Goal: Information Seeking & Learning: Learn about a topic

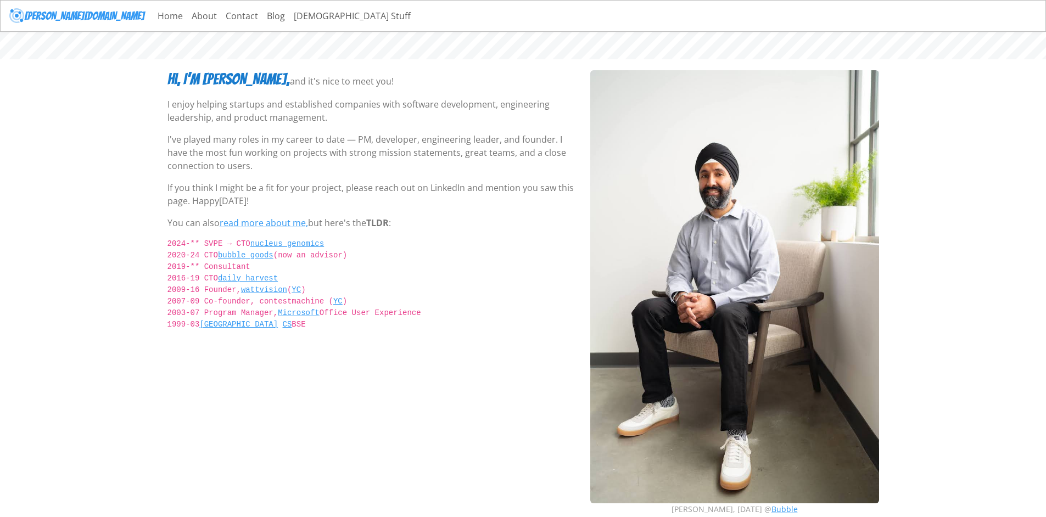
click at [207, 82] on h3 "Hi, I’m Savraj," at bounding box center [228, 79] width 122 height 19
drag, startPoint x: 207, startPoint y: 82, endPoint x: 214, endPoint y: 200, distance: 118.8
click at [214, 200] on div "Hi, I’m Savraj, and it's nice to meet you! I enjoy helping startups and establi…" at bounding box center [372, 297] width 423 height 454
click at [214, 200] on p "If you think I might be a fit for your project, please reach out on LinkedIn an…" at bounding box center [372, 194] width 410 height 26
drag, startPoint x: 221, startPoint y: 311, endPoint x: 253, endPoint y: 311, distance: 32.4
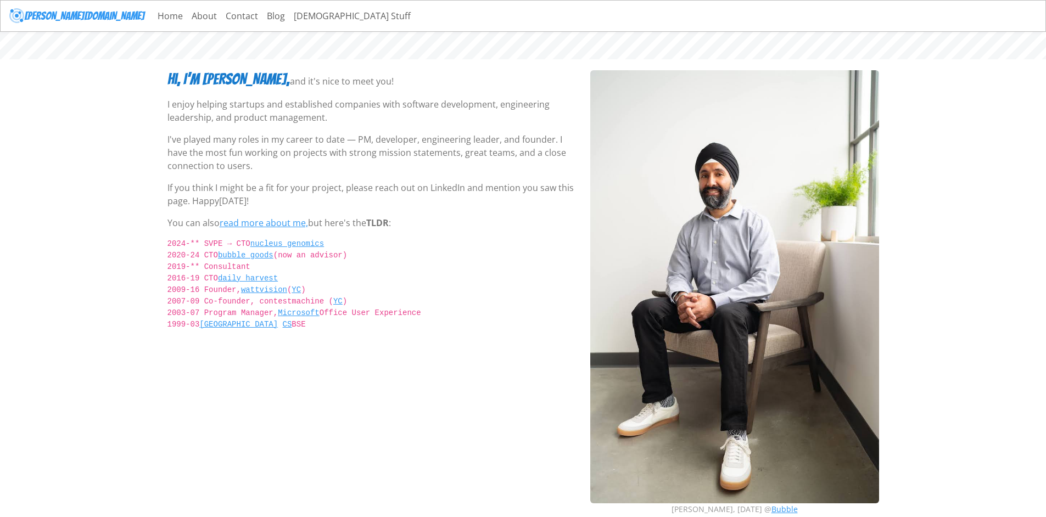
click at [253, 311] on code "2024-** SVPE → CTO nucleus genomics 2020-24 CTO bubble goods (now an advisor) 2…" at bounding box center [372, 290] width 410 height 104
drag, startPoint x: 205, startPoint y: 304, endPoint x: 274, endPoint y: 303, distance: 68.6
click at [274, 303] on code "2024-** SVPE → CTO nucleus genomics 2020-24 CTO bubble goods (now an advisor) 2…" at bounding box center [372, 290] width 410 height 104
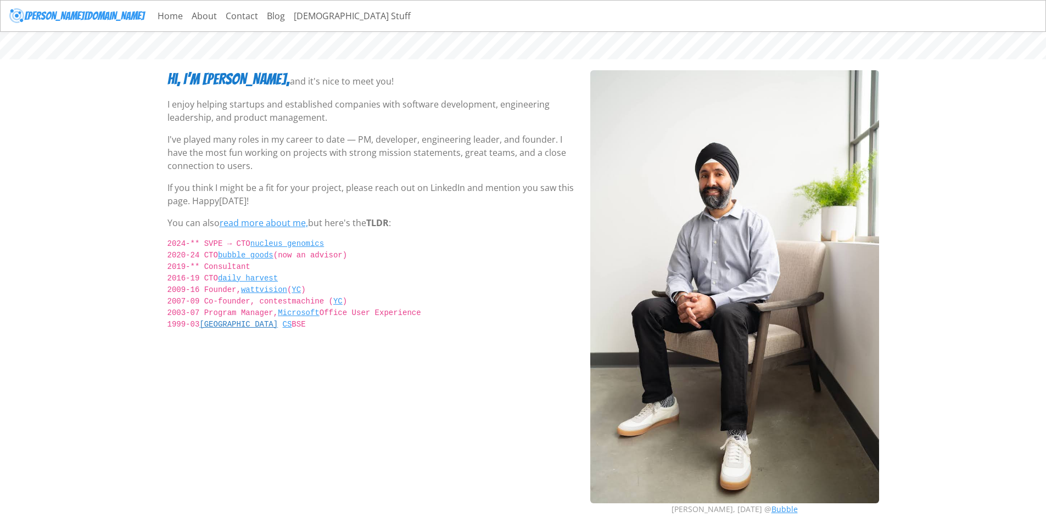
click at [228, 322] on link "Princeton" at bounding box center [238, 324] width 79 height 9
click at [283, 325] on link "CS" at bounding box center [287, 324] width 9 height 9
click at [153, 16] on link "Home" at bounding box center [170, 16] width 34 height 22
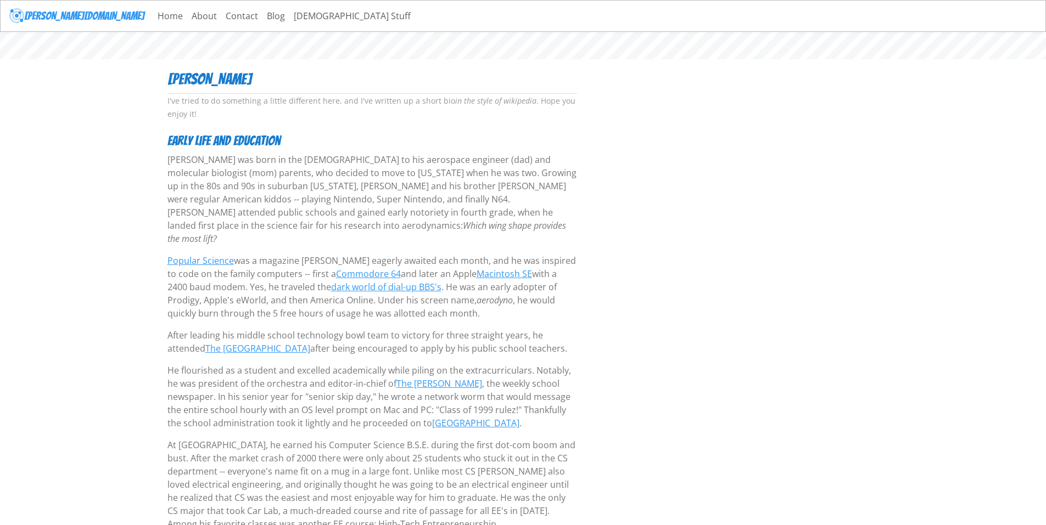
click at [206, 165] on p "Singh was born in the United Kingdom to his aerospace engineer (dad) and molecu…" at bounding box center [372, 199] width 410 height 92
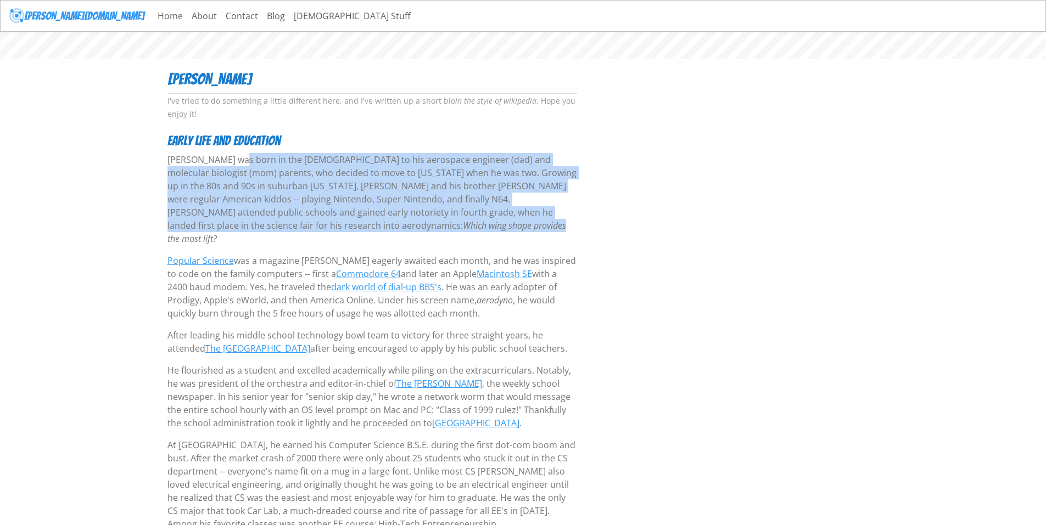
drag, startPoint x: 206, startPoint y: 165, endPoint x: 331, endPoint y: 222, distance: 137.1
click at [331, 222] on p "Singh was born in the United Kingdom to his aerospace engineer (dad) and molecu…" at bounding box center [372, 199] width 410 height 92
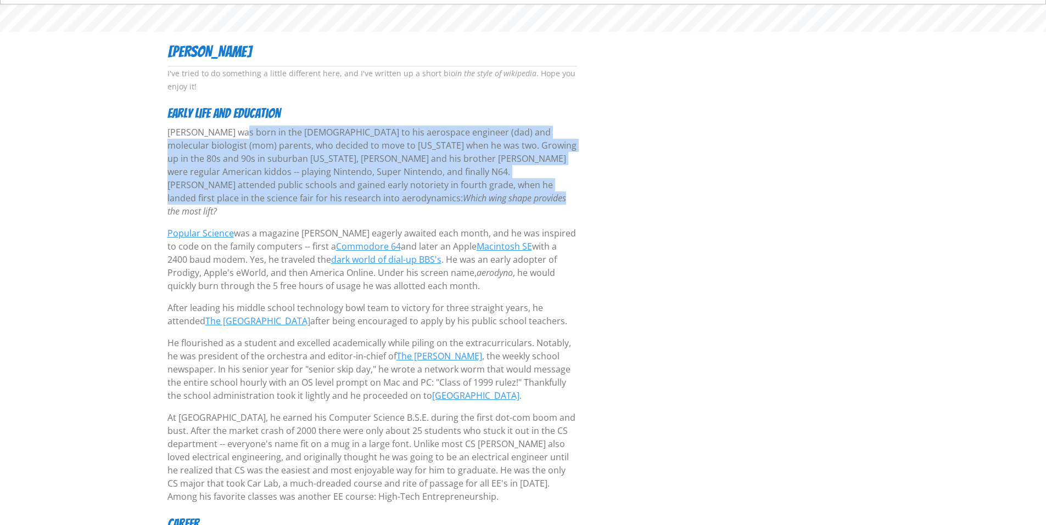
scroll to position [55, 0]
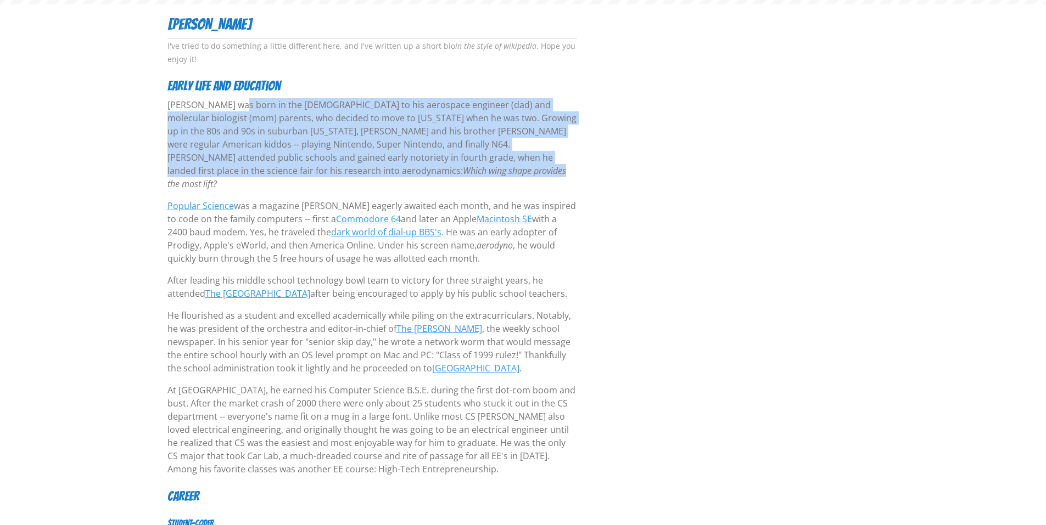
click at [263, 177] on p "Singh was born in the United Kingdom to his aerospace engineer (dad) and molecu…" at bounding box center [372, 144] width 410 height 92
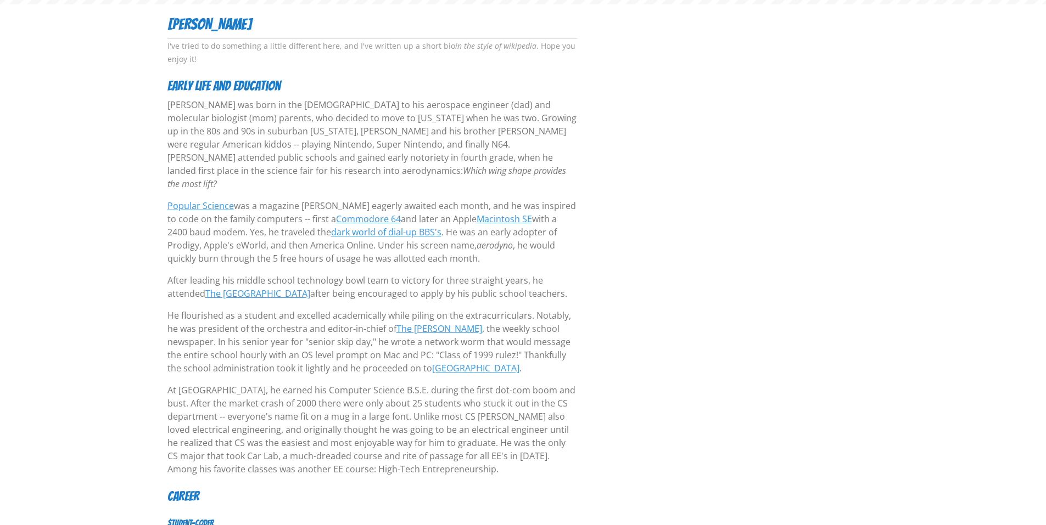
click at [253, 199] on p "Popular Science was a magazine Savraj eagerly awaited each month, and he was in…" at bounding box center [372, 232] width 410 height 66
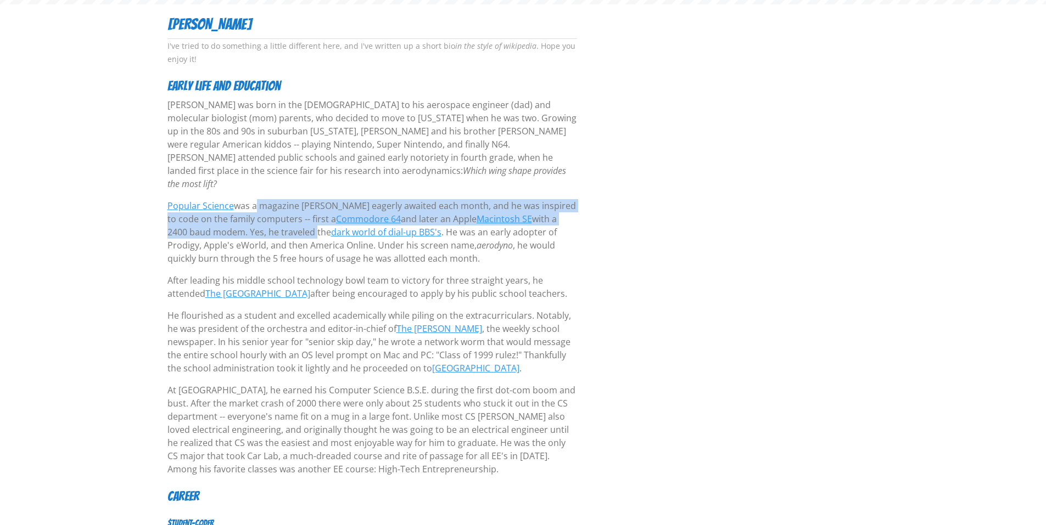
drag, startPoint x: 253, startPoint y: 193, endPoint x: 247, endPoint y: 218, distance: 26.0
click at [247, 218] on p "Popular Science was a magazine Savraj eagerly awaited each month, and he was in…" at bounding box center [372, 232] width 410 height 66
click at [246, 218] on p "Popular Science was a magazine Savraj eagerly awaited each month, and he was in…" at bounding box center [372, 232] width 410 height 66
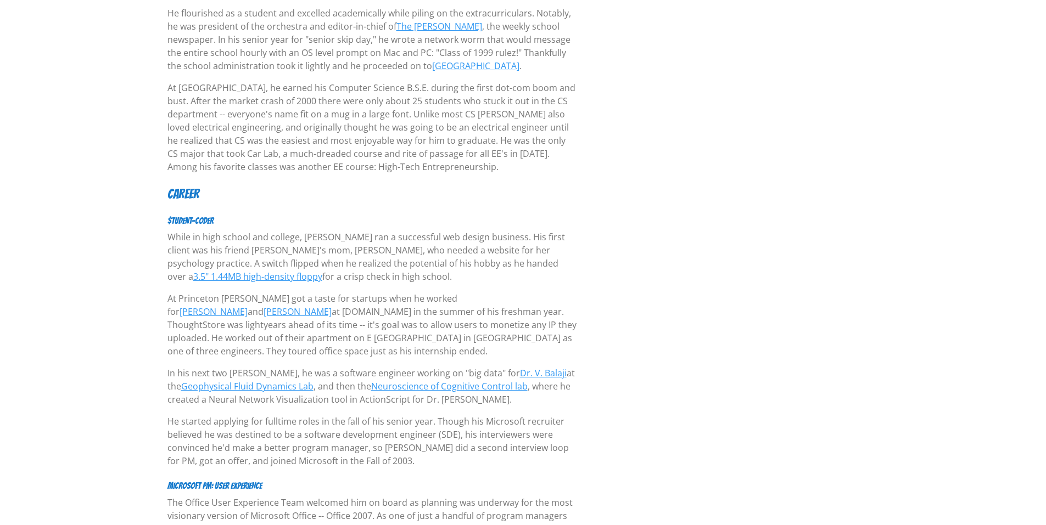
scroll to position [384, 0]
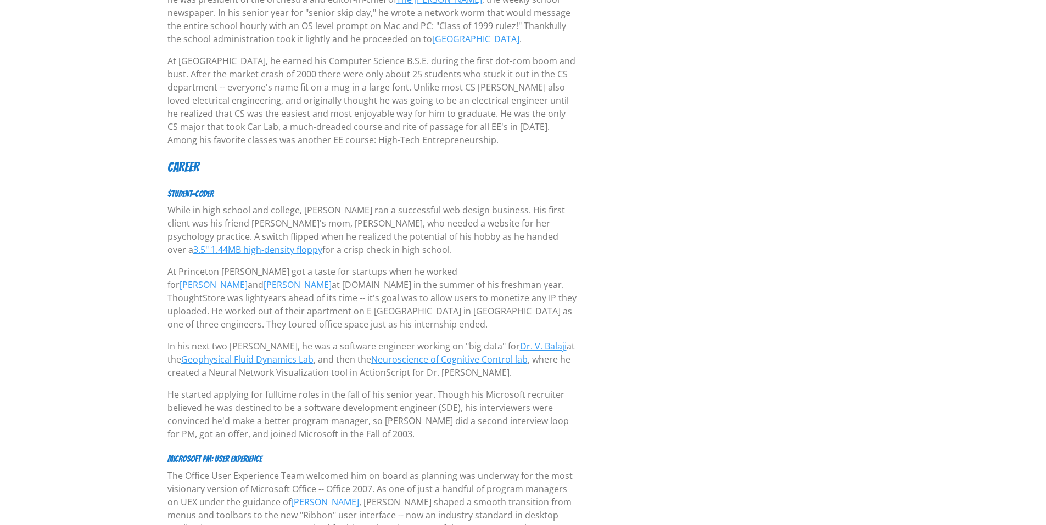
click at [275, 213] on p "While in high school and college, Savraj ran a successful web design business. …" at bounding box center [372, 230] width 410 height 53
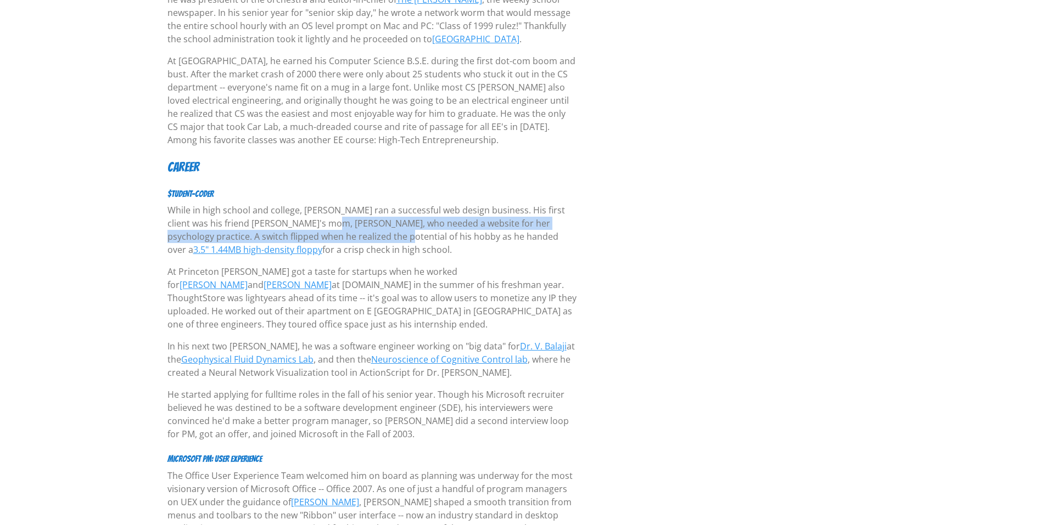
drag, startPoint x: 275, startPoint y: 213, endPoint x: 295, endPoint y: 218, distance: 21.6
click at [295, 218] on p "While in high school and college, Savraj ran a successful web design business. …" at bounding box center [372, 230] width 410 height 53
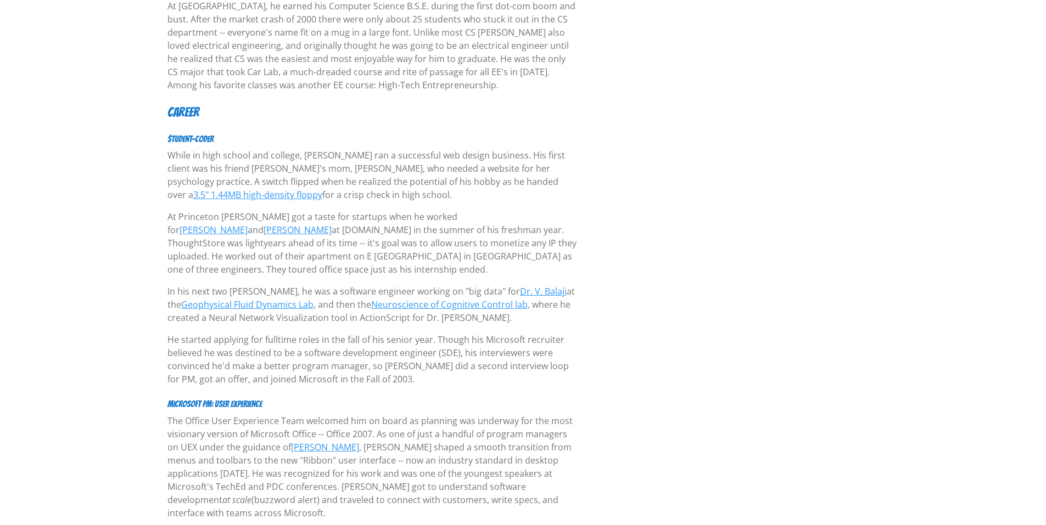
scroll to position [494, 0]
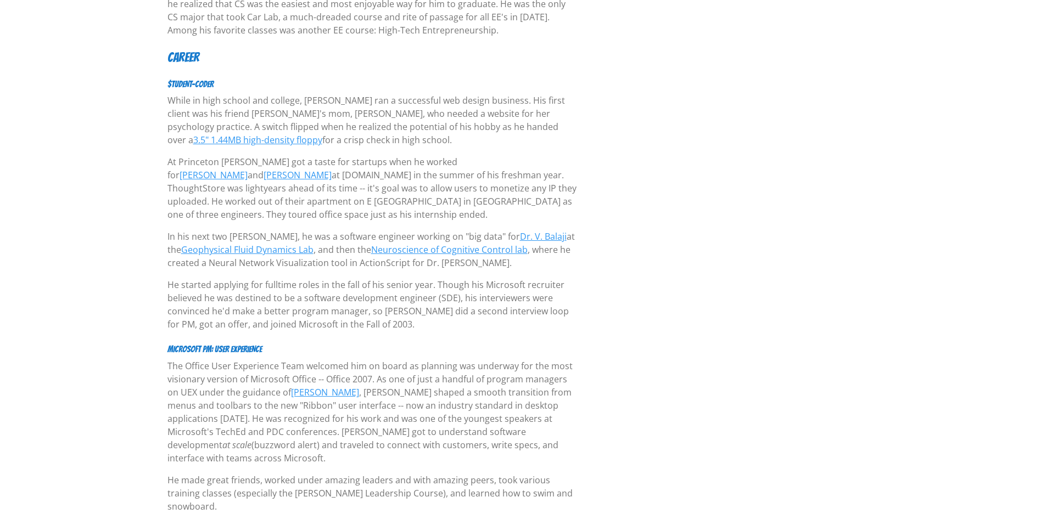
click at [237, 155] on p "At Princeton Savraj got a taste for startups when he worked for Dan Von Kohorn …" at bounding box center [372, 188] width 410 height 66
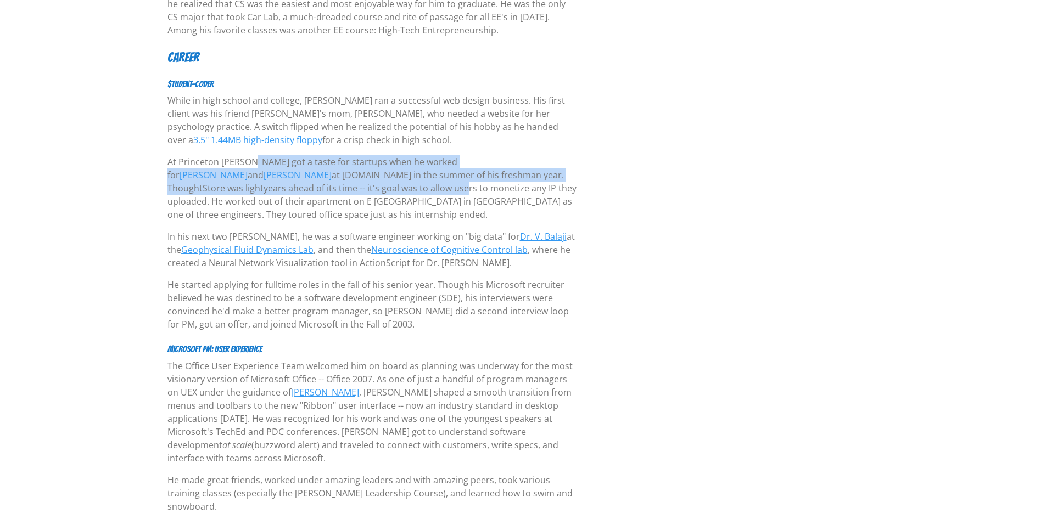
drag, startPoint x: 237, startPoint y: 153, endPoint x: 252, endPoint y: 172, distance: 24.3
click at [252, 172] on p "At Princeton Savraj got a taste for startups when he worked for Dan Von Kohorn …" at bounding box center [372, 188] width 410 height 66
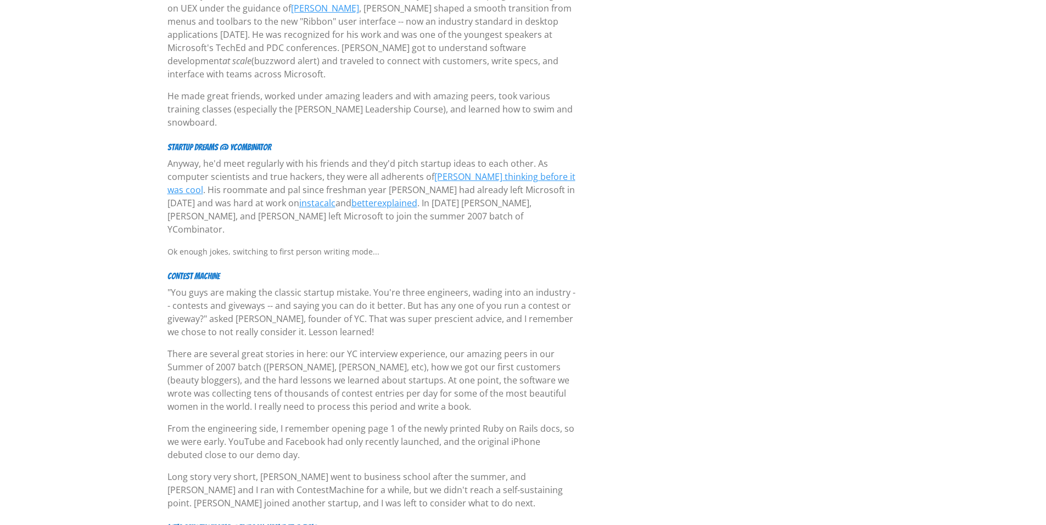
scroll to position [549, 0]
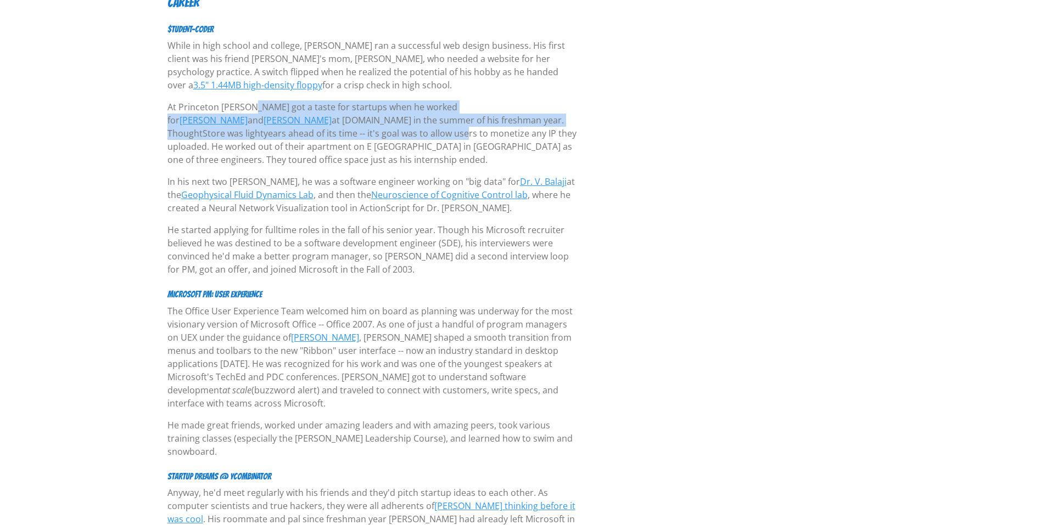
click at [424, 197] on p "In his next two summers, he was a software engineer working on "big data" for D…" at bounding box center [372, 195] width 410 height 40
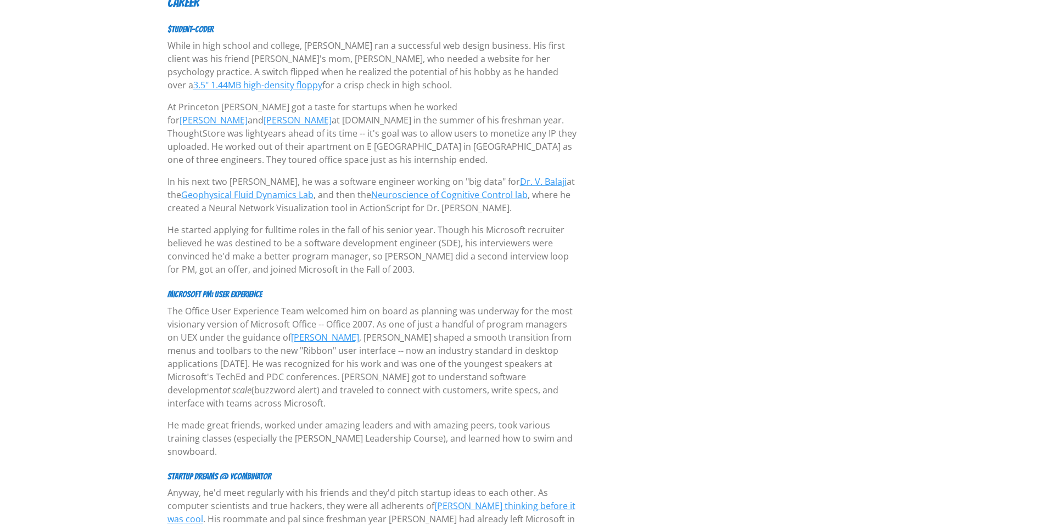
drag, startPoint x: 424, startPoint y: 197, endPoint x: 500, endPoint y: 190, distance: 76.1
click at [500, 190] on p "In his next two summers, he was a software engineer working on "big data" for D…" at bounding box center [372, 195] width 410 height 40
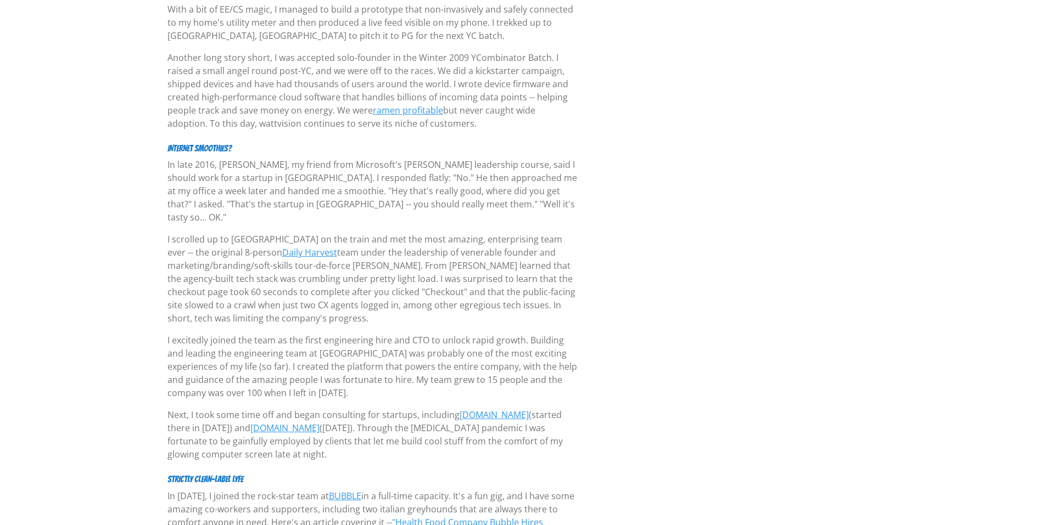
scroll to position [0, 0]
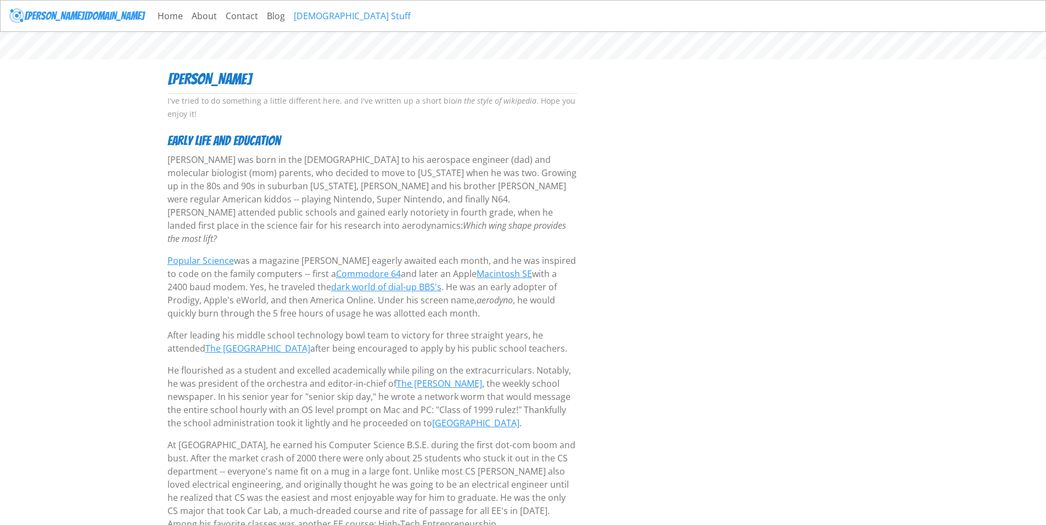
click at [289, 20] on link "[DEMOGRAPHIC_DATA] Stuff" at bounding box center [352, 16] width 126 height 22
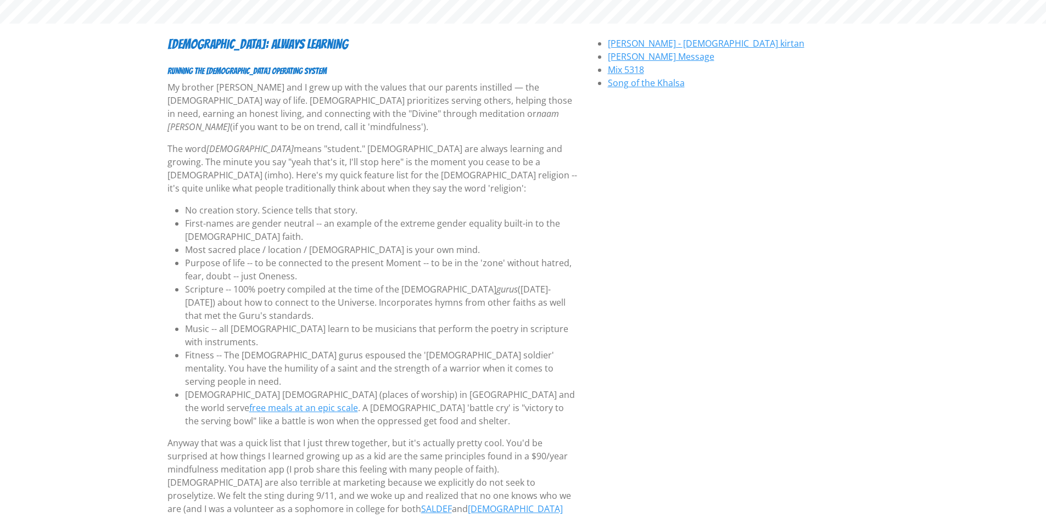
scroll to position [55, 0]
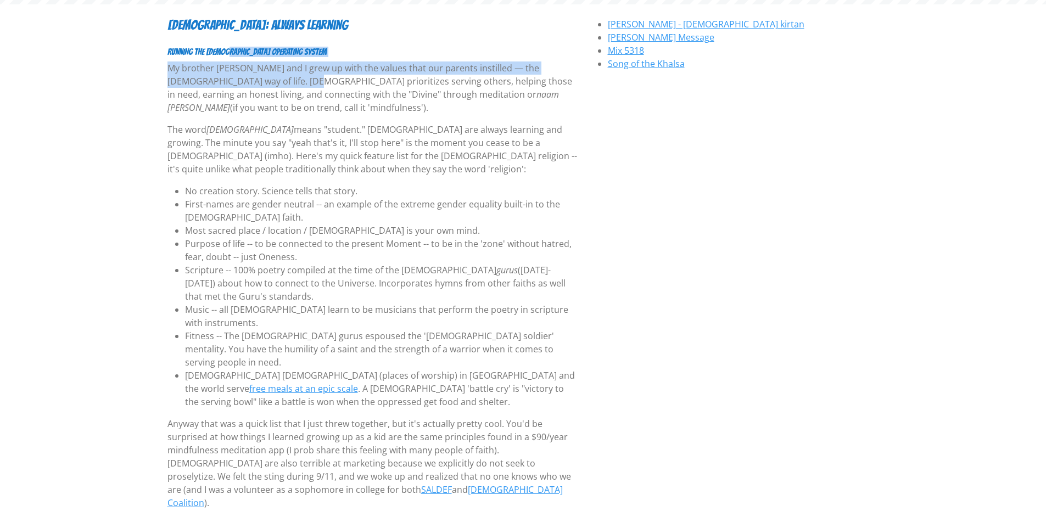
drag, startPoint x: 225, startPoint y: 54, endPoint x: 226, endPoint y: 76, distance: 22.0
click at [226, 76] on p "My brother Shamsher and I grew up with the values that our parents instilled — …" at bounding box center [372, 88] width 410 height 53
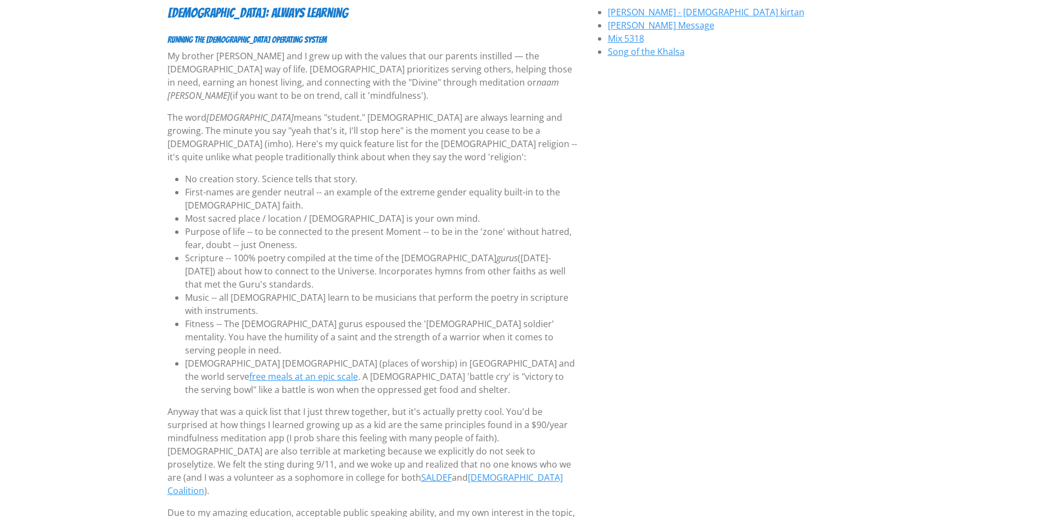
scroll to position [0, 0]
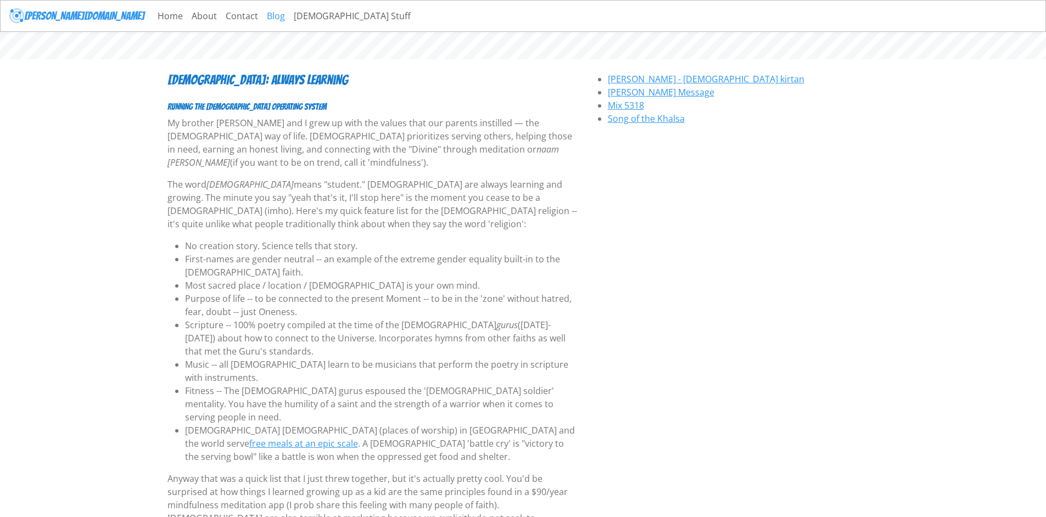
click at [262, 16] on link "Blog" at bounding box center [275, 16] width 27 height 22
